Goal: Download file/media

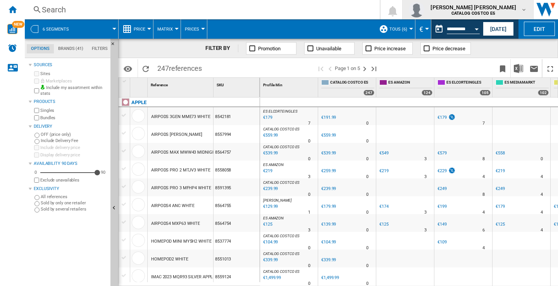
click at [528, 4] on button "ruben estevez artime CATALOG COSTCO ES" at bounding box center [468, 9] width 131 height 19
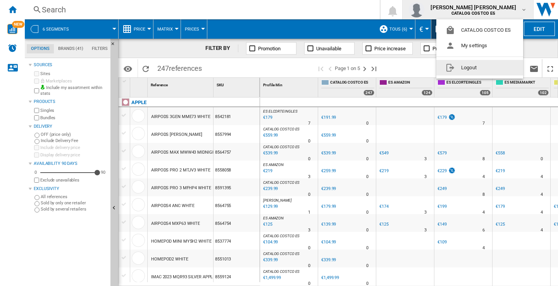
click at [463, 68] on button "Logout" at bounding box center [479, 67] width 87 height 15
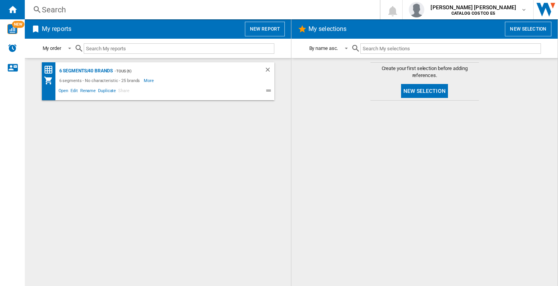
click at [272, 28] on button "New report" at bounding box center [265, 29] width 40 height 15
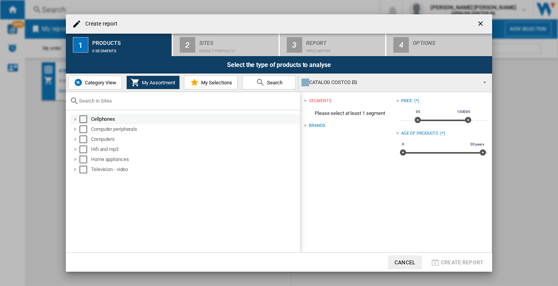
click at [82, 118] on div "Select" at bounding box center [83, 119] width 8 height 8
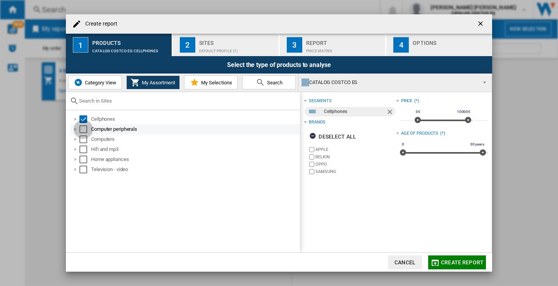
click at [83, 127] on div "Select" at bounding box center [83, 130] width 8 height 8
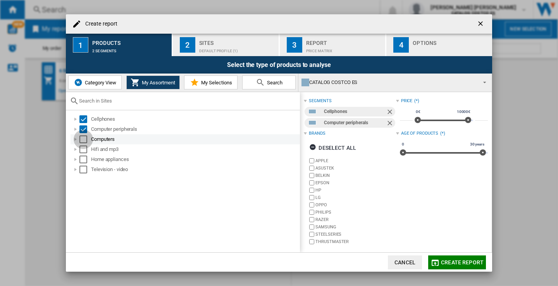
click at [83, 141] on div "Select" at bounding box center [83, 140] width 8 height 8
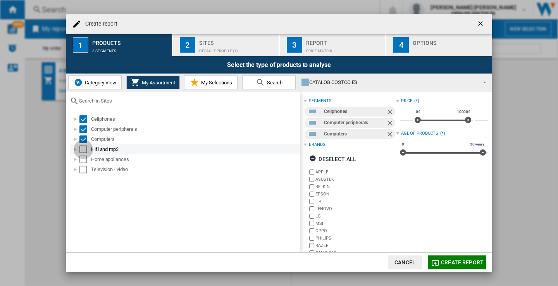
click at [81, 152] on div "Select" at bounding box center [83, 150] width 8 height 8
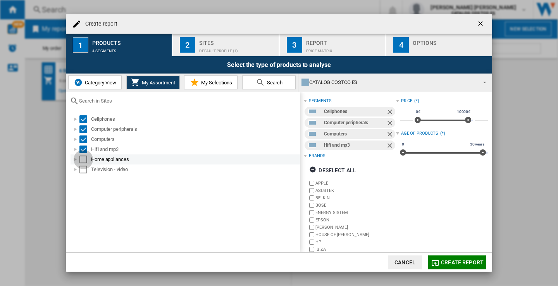
click at [82, 158] on div "Select" at bounding box center [83, 160] width 8 height 8
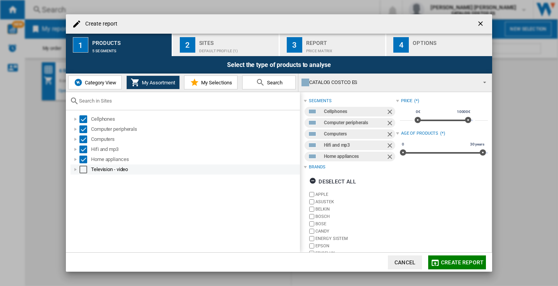
click at [81, 174] on div "Television - video" at bounding box center [185, 170] width 229 height 10
click at [84, 171] on div "Select" at bounding box center [83, 170] width 8 height 8
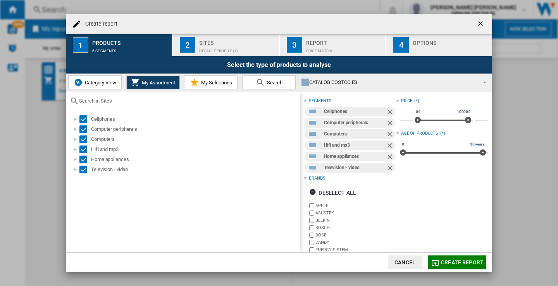
click at [231, 49] on div "Default profile (1)" at bounding box center [237, 49] width 76 height 8
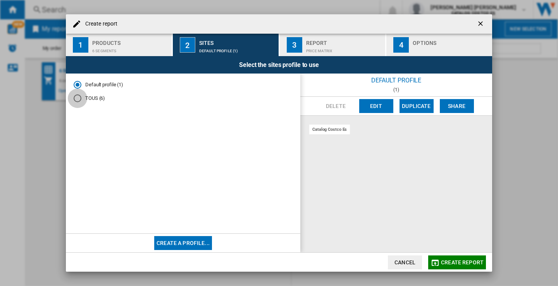
click at [80, 97] on div "TOUS (6)" at bounding box center [78, 99] width 8 height 8
click at [341, 43] on div "Report" at bounding box center [344, 41] width 76 height 8
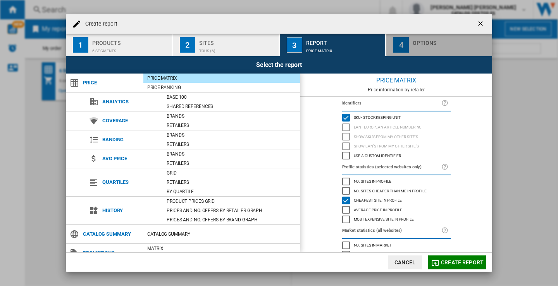
click at [415, 40] on div "Options" at bounding box center [451, 41] width 76 height 8
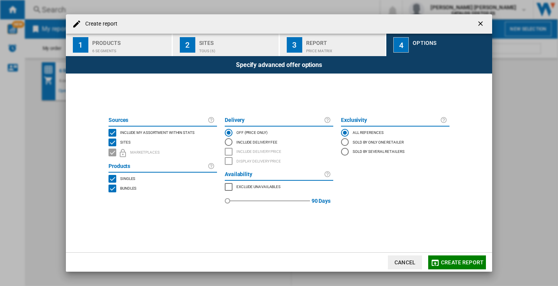
click at [457, 262] on span "Create report" at bounding box center [462, 263] width 43 height 6
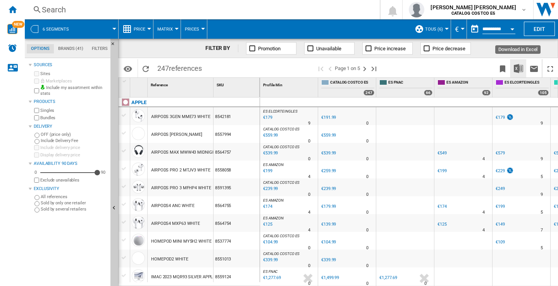
click at [518, 68] on img "Download in Excel" at bounding box center [518, 68] width 9 height 9
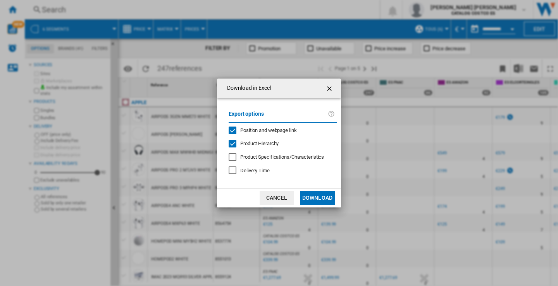
click at [318, 201] on button "Download" at bounding box center [317, 198] width 35 height 14
